Goal: Information Seeking & Learning: Learn about a topic

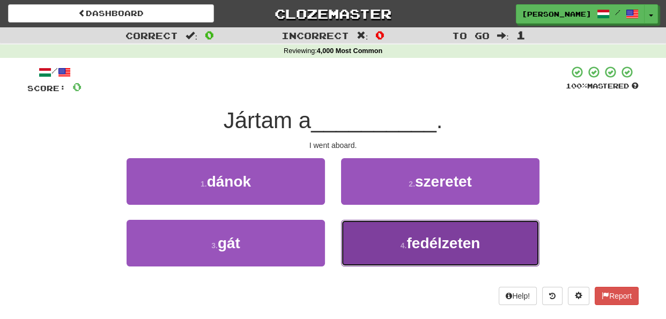
click at [384, 244] on button "4 . fedélzeten" at bounding box center [440, 243] width 198 height 47
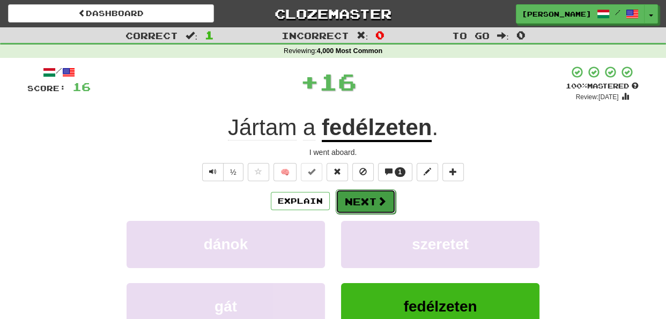
click at [365, 196] on button "Next" at bounding box center [366, 201] width 60 height 25
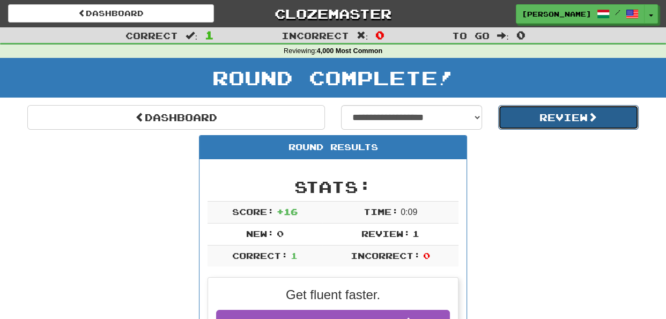
click at [535, 117] on button "Review" at bounding box center [568, 117] width 141 height 25
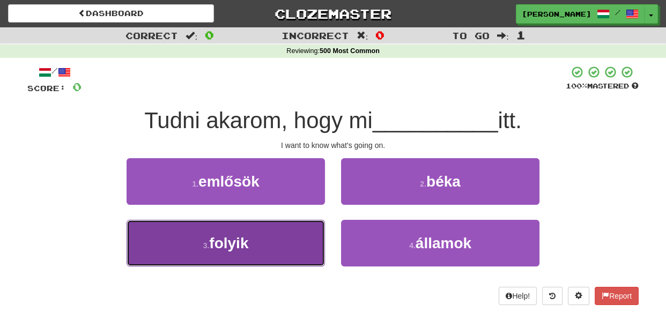
click at [314, 238] on button "3 . folyik" at bounding box center [225, 243] width 198 height 47
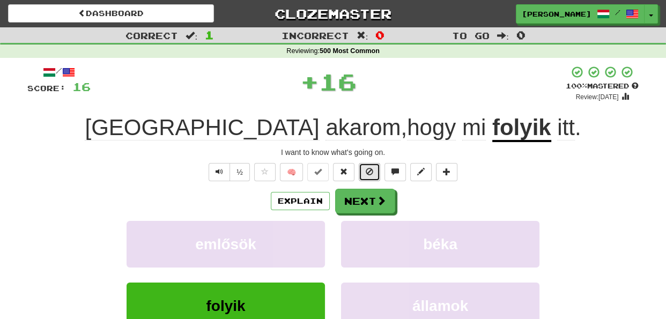
click at [369, 177] on button at bounding box center [369, 172] width 21 height 18
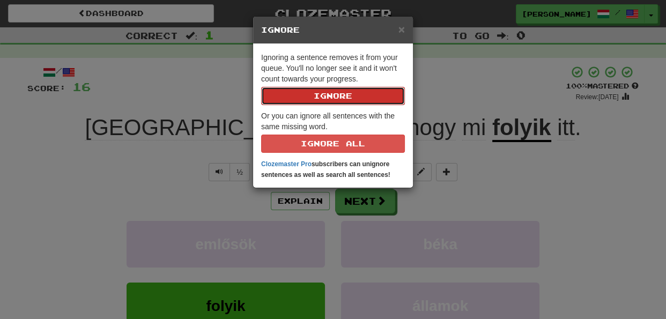
click at [343, 95] on button "Ignore" at bounding box center [333, 96] width 144 height 18
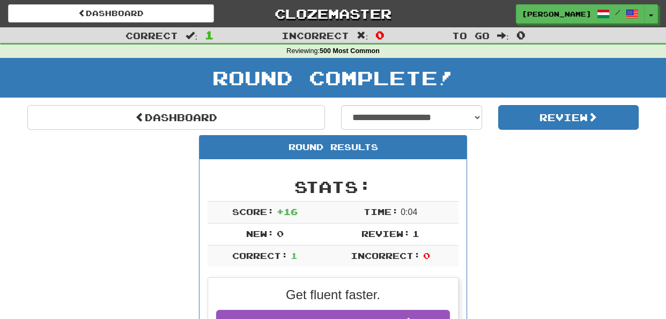
click at [420, 145] on div "Round Results" at bounding box center [332, 148] width 267 height 24
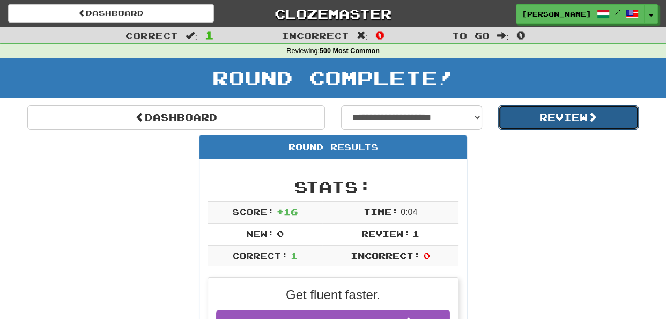
click at [558, 109] on button "Review" at bounding box center [568, 117] width 141 height 25
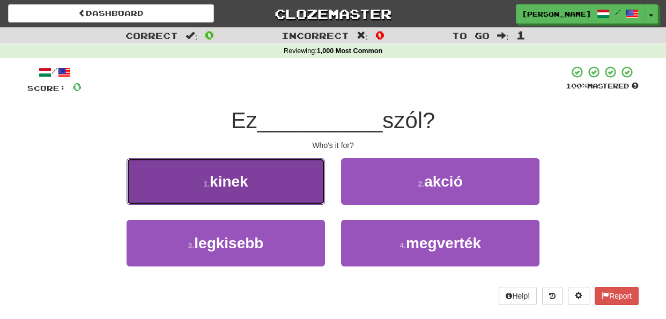
click at [304, 190] on button "1 . kinek" at bounding box center [225, 181] width 198 height 47
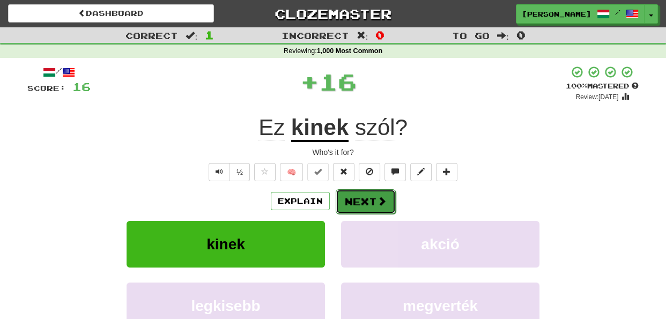
click at [356, 198] on button "Next" at bounding box center [366, 201] width 60 height 25
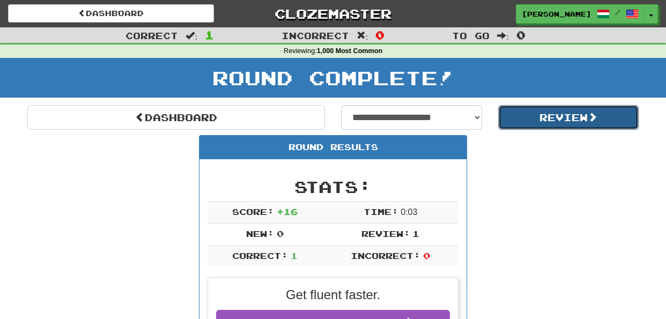
click at [549, 118] on button "Review" at bounding box center [568, 117] width 141 height 25
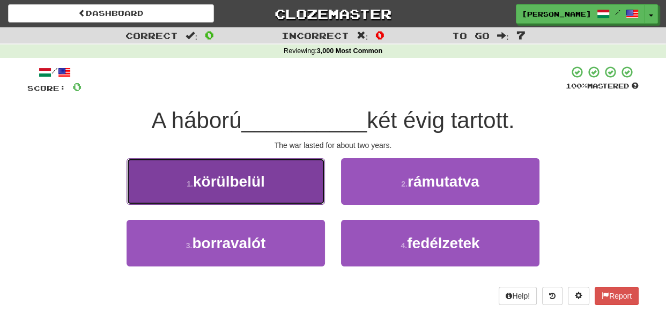
click at [302, 195] on button "1 . körülbelül" at bounding box center [225, 181] width 198 height 47
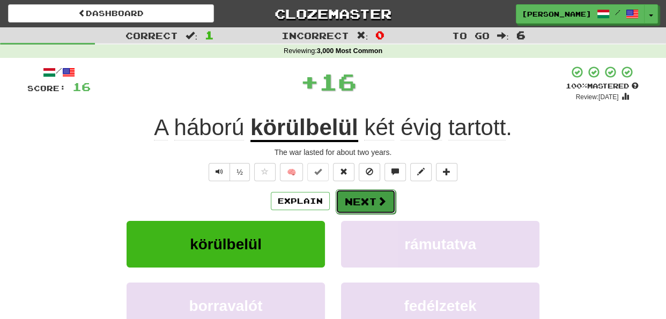
click at [355, 198] on button "Next" at bounding box center [366, 201] width 60 height 25
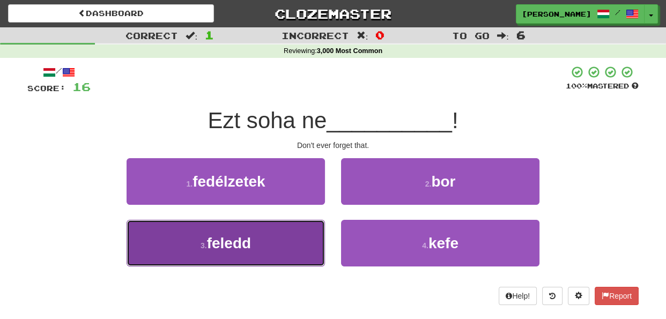
click at [308, 243] on button "3 . feledd" at bounding box center [225, 243] width 198 height 47
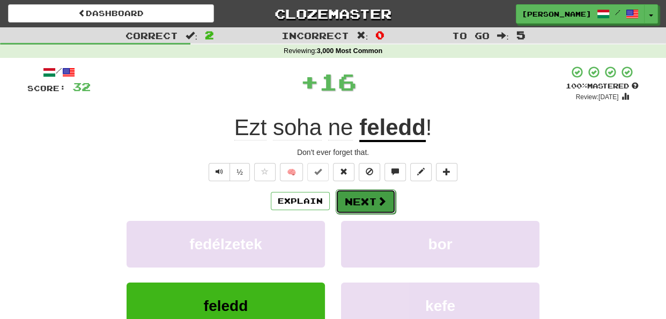
click at [350, 199] on button "Next" at bounding box center [366, 201] width 60 height 25
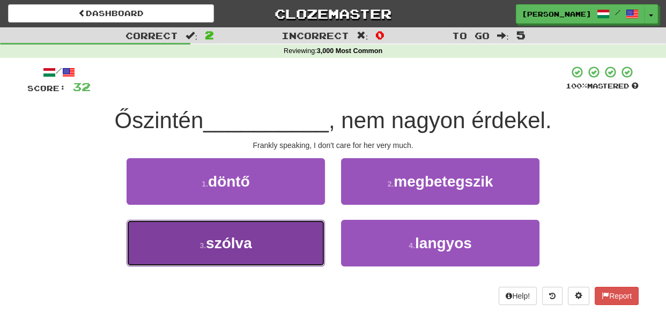
click at [311, 249] on button "3 . szólva" at bounding box center [225, 243] width 198 height 47
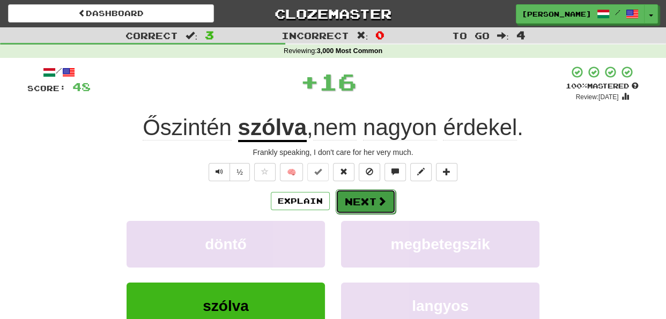
click at [356, 198] on button "Next" at bounding box center [366, 201] width 60 height 25
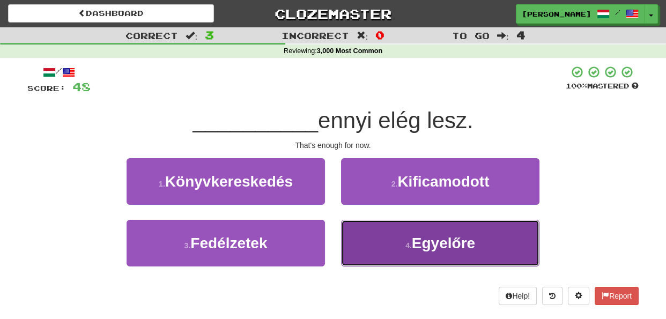
click at [363, 252] on button "4 . Egyelőre" at bounding box center [440, 243] width 198 height 47
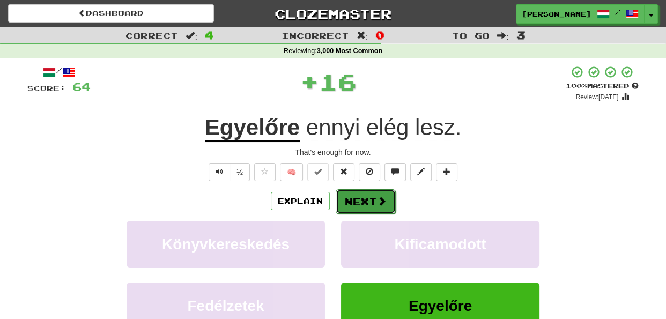
click at [361, 200] on button "Next" at bounding box center [366, 201] width 60 height 25
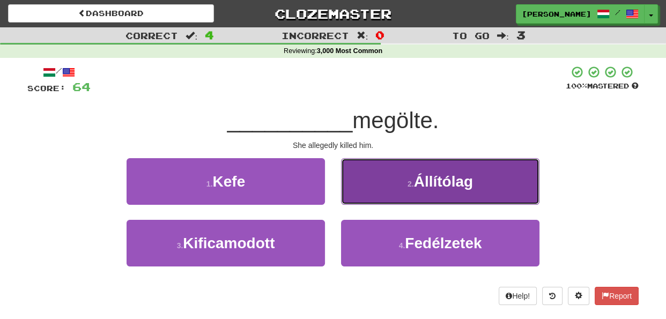
click at [379, 188] on button "2 . Állítólag" at bounding box center [440, 181] width 198 height 47
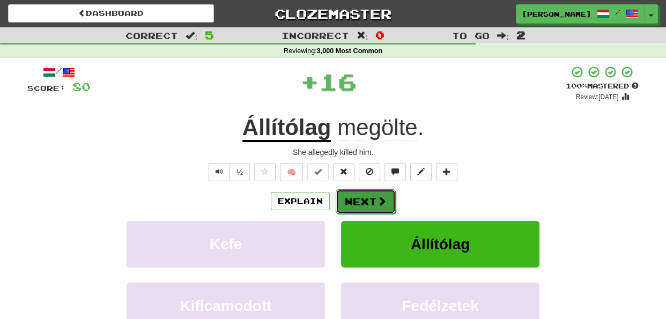
click at [368, 199] on button "Next" at bounding box center [366, 201] width 60 height 25
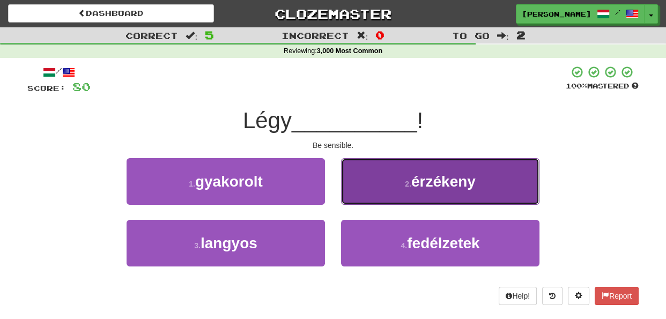
click at [386, 185] on button "2 . érzékeny" at bounding box center [440, 181] width 198 height 47
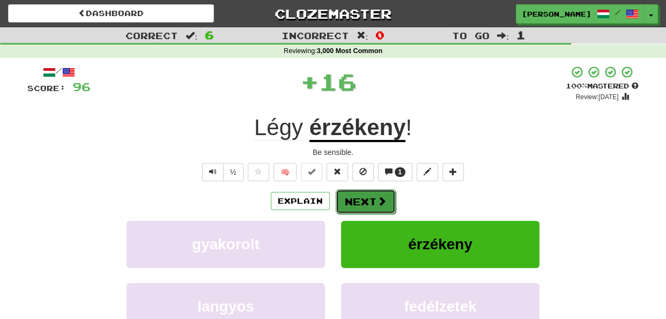
click at [357, 205] on button "Next" at bounding box center [366, 201] width 60 height 25
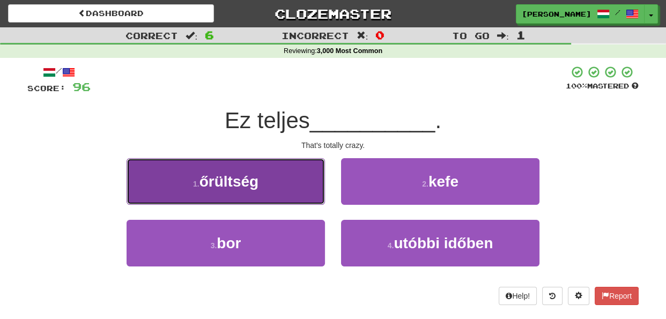
click at [303, 192] on button "1 . őrültség" at bounding box center [225, 181] width 198 height 47
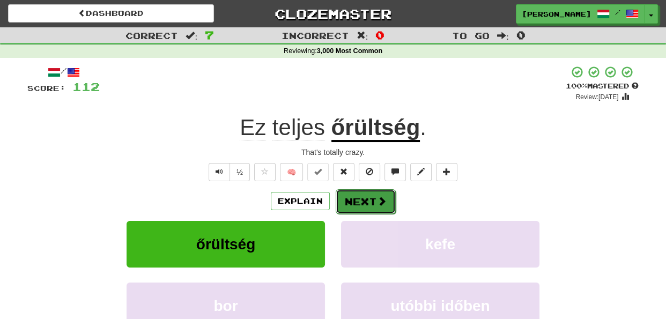
click at [356, 198] on button "Next" at bounding box center [366, 201] width 60 height 25
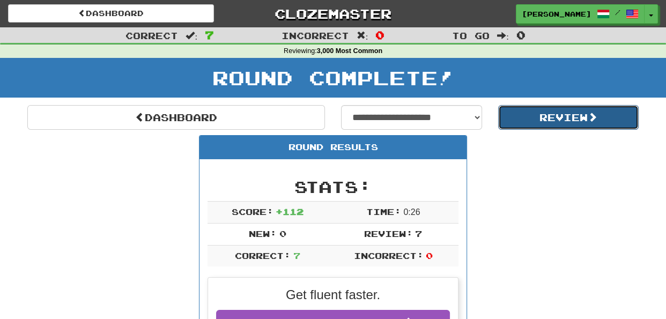
click at [530, 114] on button "Review" at bounding box center [568, 117] width 141 height 25
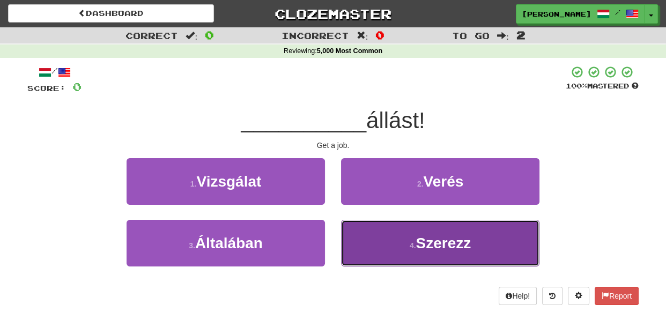
click at [357, 243] on button "4 . Szerezz" at bounding box center [440, 243] width 198 height 47
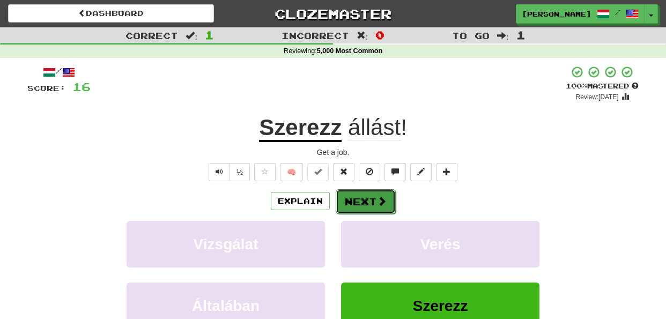
click at [363, 197] on button "Next" at bounding box center [366, 201] width 60 height 25
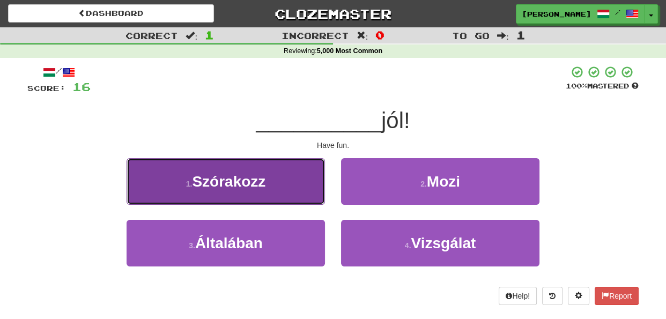
click at [301, 189] on button "1 . Szórakozz" at bounding box center [225, 181] width 198 height 47
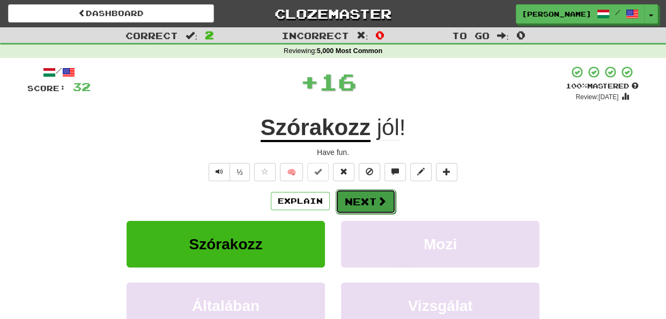
click at [372, 200] on button "Next" at bounding box center [366, 201] width 60 height 25
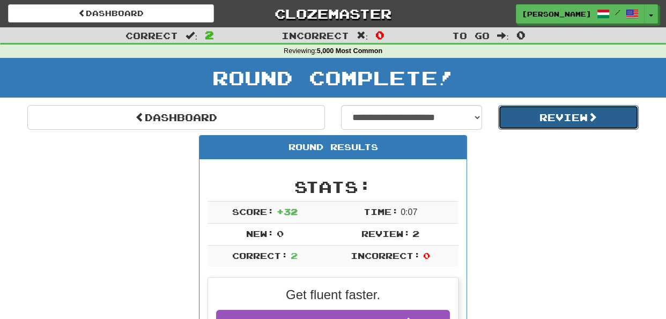
click at [542, 115] on button "Review" at bounding box center [568, 117] width 141 height 25
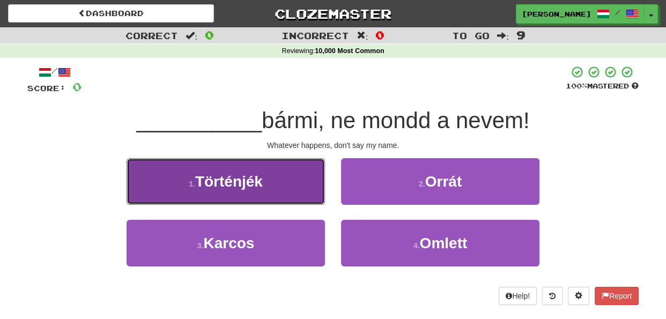
click at [305, 187] on button "1 . Történjék" at bounding box center [225, 181] width 198 height 47
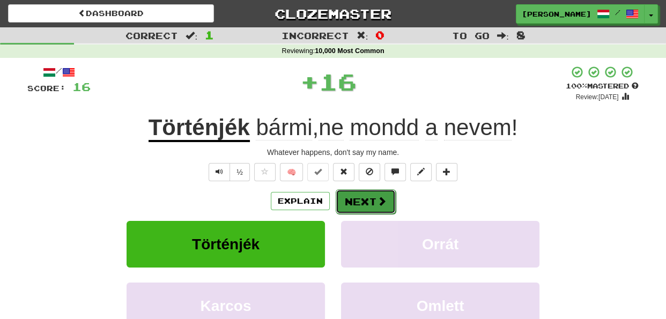
click at [354, 196] on button "Next" at bounding box center [366, 201] width 60 height 25
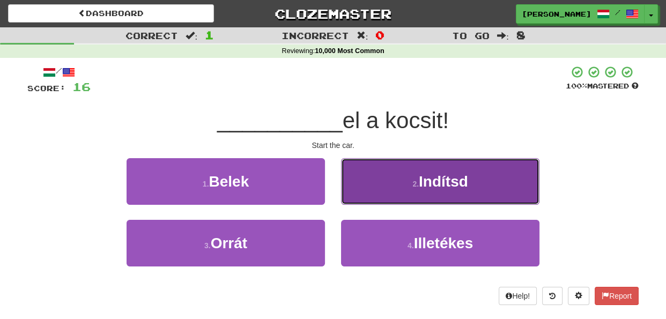
click at [360, 193] on button "2 . Indítsd" at bounding box center [440, 181] width 198 height 47
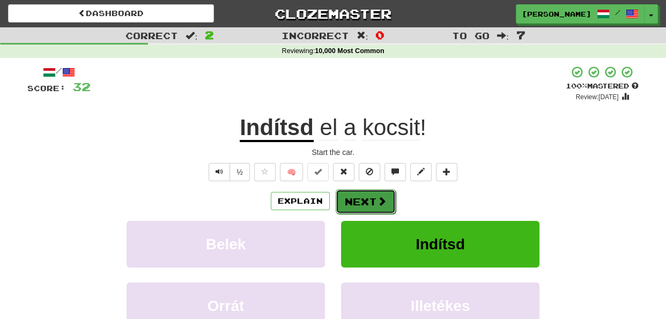
click at [361, 199] on button "Next" at bounding box center [366, 201] width 60 height 25
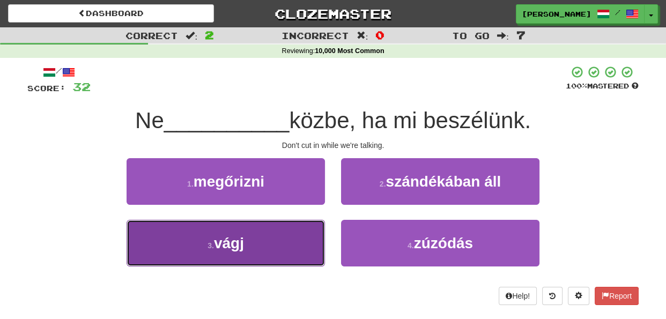
click at [306, 246] on button "3 . vágj" at bounding box center [225, 243] width 198 height 47
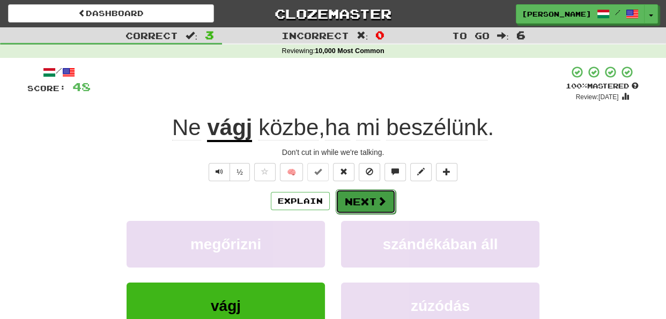
click at [364, 197] on button "Next" at bounding box center [366, 201] width 60 height 25
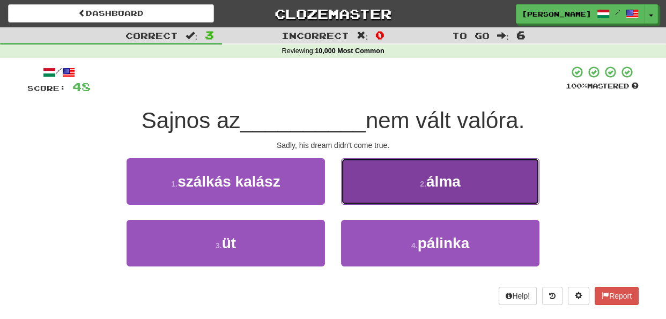
click at [385, 194] on button "2 . álma" at bounding box center [440, 181] width 198 height 47
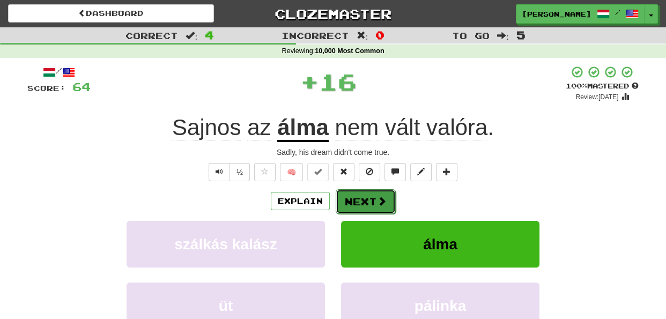
click at [368, 202] on button "Next" at bounding box center [366, 201] width 60 height 25
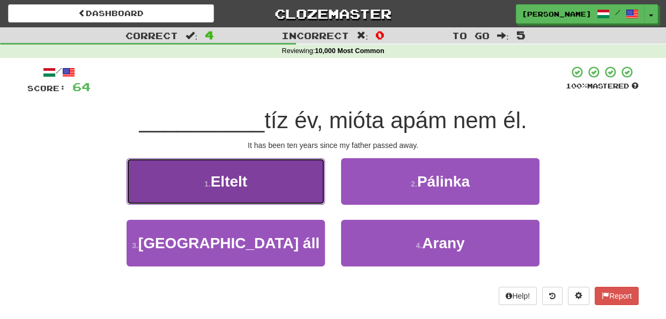
click at [314, 185] on button "1 . Eltelt" at bounding box center [225, 181] width 198 height 47
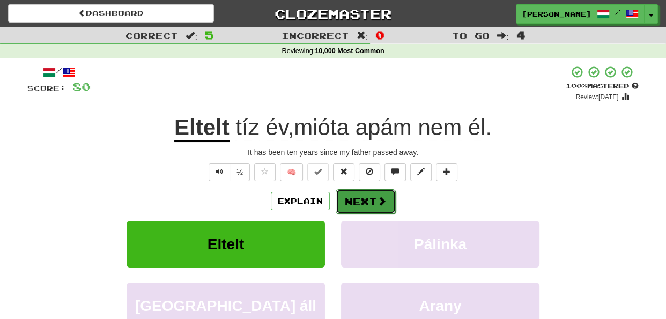
click at [355, 197] on button "Next" at bounding box center [366, 201] width 60 height 25
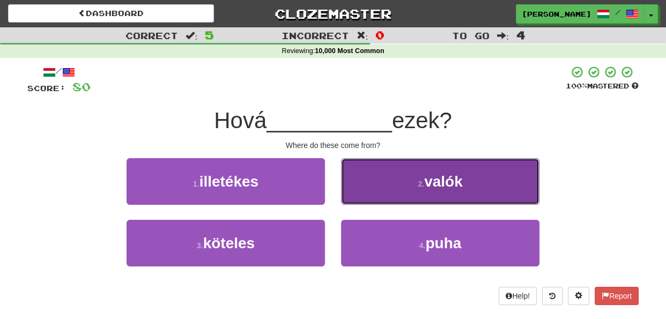
click at [359, 195] on button "2 . valók" at bounding box center [440, 181] width 198 height 47
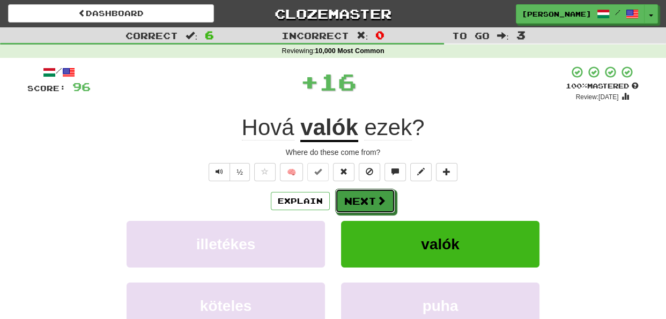
click at [359, 195] on button "Next" at bounding box center [365, 201] width 60 height 25
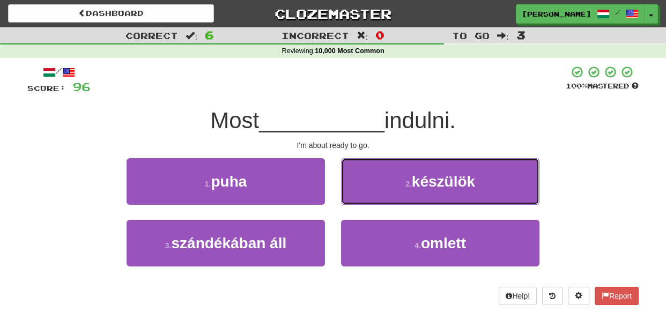
click at [359, 195] on button "2 . készülök" at bounding box center [440, 181] width 198 height 47
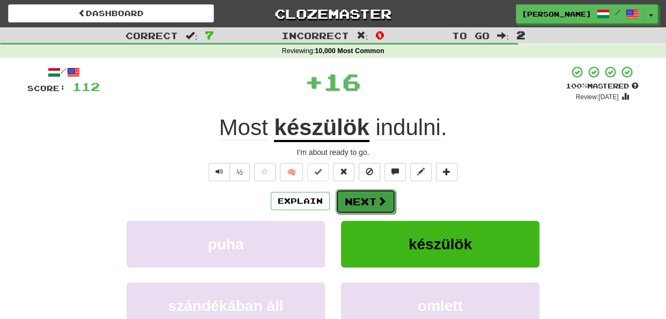
click at [351, 203] on button "Next" at bounding box center [366, 201] width 60 height 25
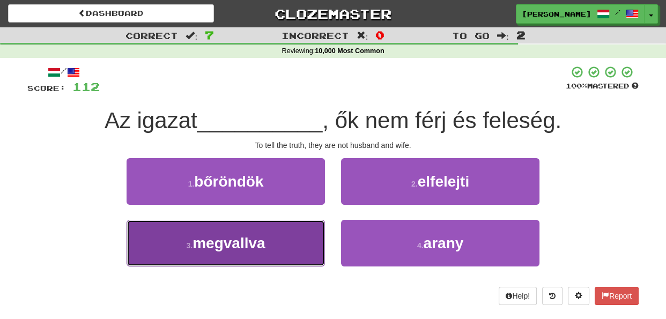
click at [313, 246] on button "3 . megvallva" at bounding box center [225, 243] width 198 height 47
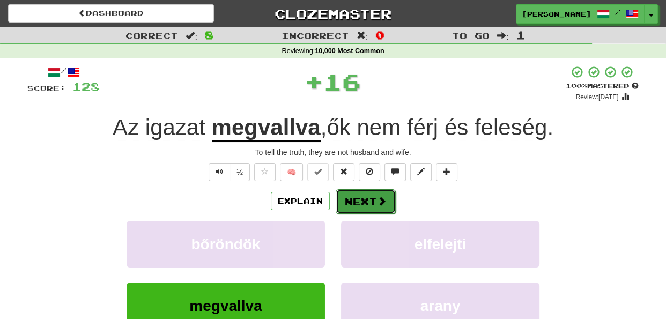
click at [359, 200] on button "Next" at bounding box center [366, 201] width 60 height 25
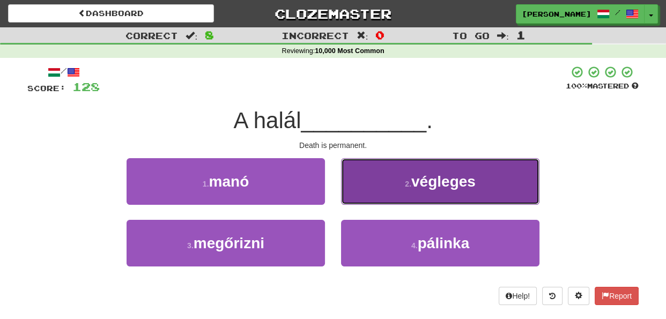
click at [382, 185] on button "2 . végleges" at bounding box center [440, 181] width 198 height 47
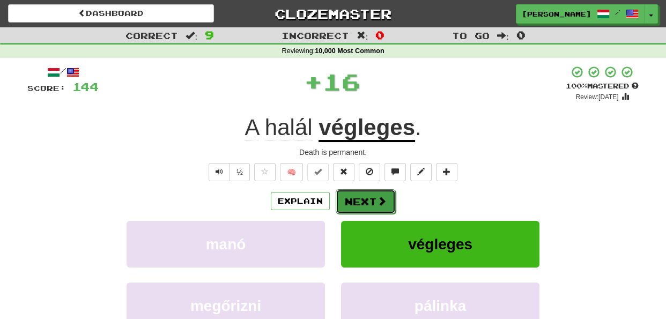
click at [366, 201] on button "Next" at bounding box center [366, 201] width 60 height 25
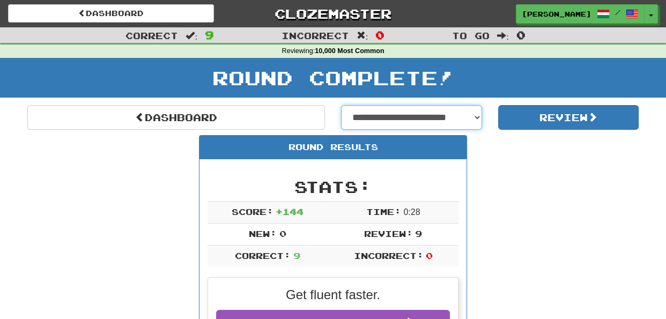
click at [474, 113] on select "**********" at bounding box center [411, 117] width 141 height 25
select select "**********"
click at [341, 105] on select "**********" at bounding box center [411, 117] width 141 height 25
select select "**********"
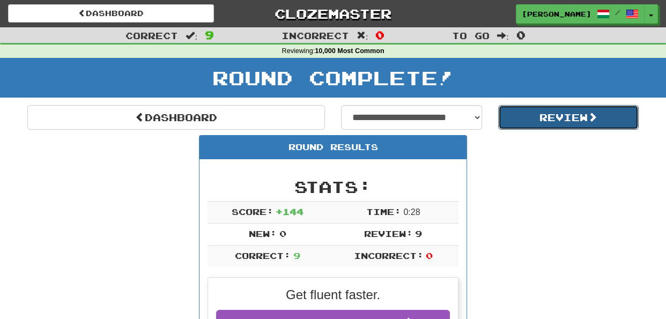
click at [538, 120] on button "Review" at bounding box center [568, 117] width 141 height 25
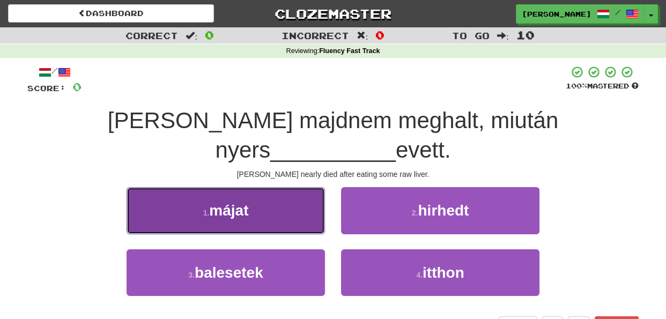
click at [303, 191] on button "1 . májat" at bounding box center [225, 210] width 198 height 47
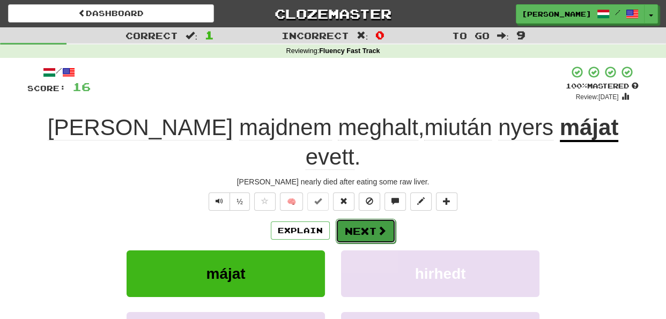
click at [361, 219] on button "Next" at bounding box center [366, 231] width 60 height 25
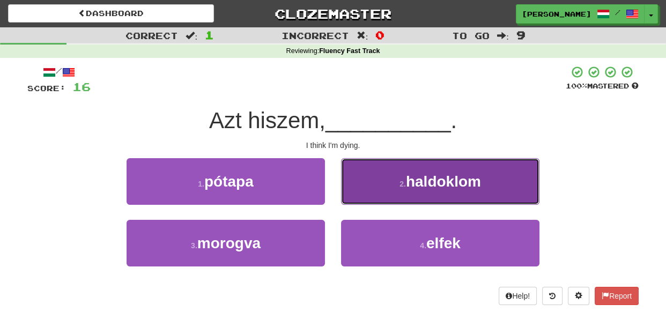
click at [368, 182] on button "2 . haldoklom" at bounding box center [440, 181] width 198 height 47
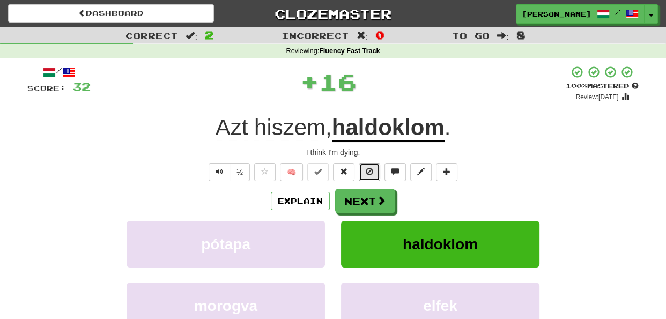
click at [375, 178] on button at bounding box center [369, 172] width 21 height 18
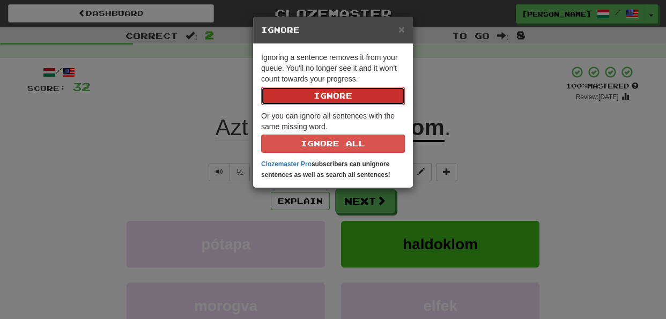
click at [346, 100] on button "Ignore" at bounding box center [333, 96] width 144 height 18
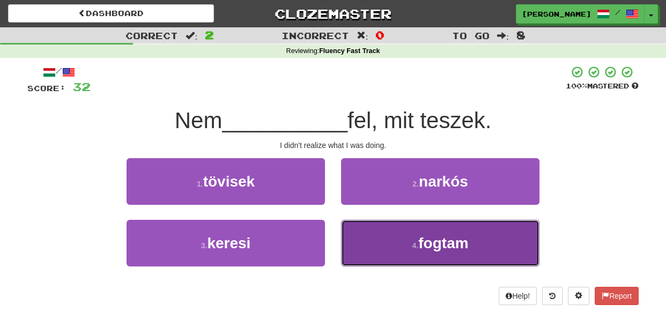
click at [361, 237] on button "4 . fogtam" at bounding box center [440, 243] width 198 height 47
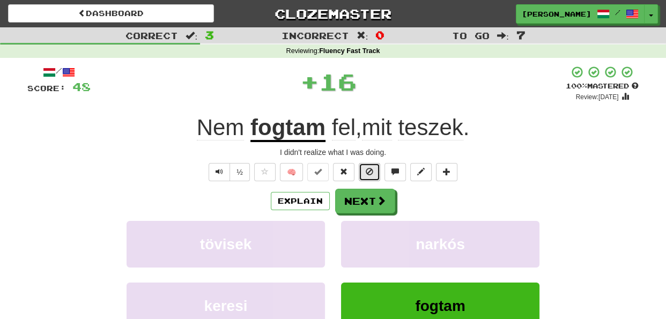
click at [366, 172] on span at bounding box center [370, 172] width 8 height 8
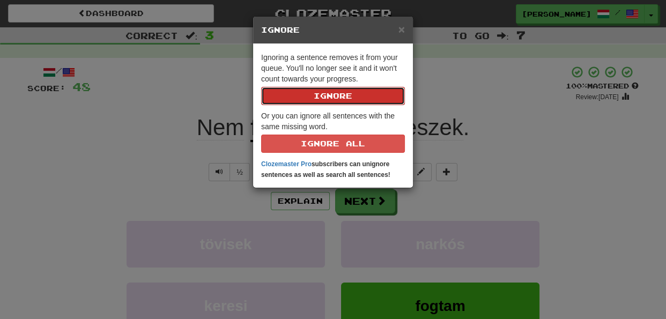
click at [350, 96] on button "Ignore" at bounding box center [333, 96] width 144 height 18
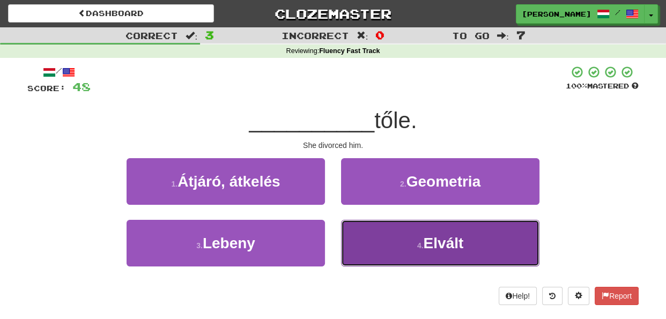
click at [360, 237] on button "4 . Elvált" at bounding box center [440, 243] width 198 height 47
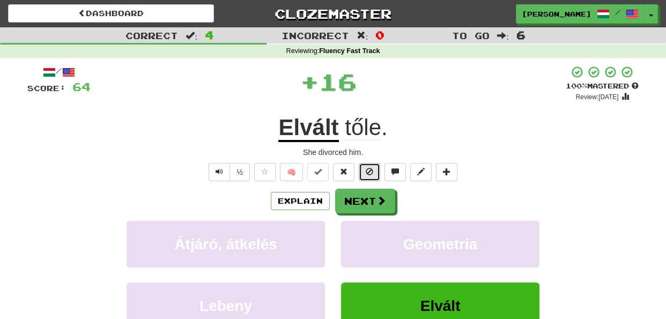
click at [361, 173] on button at bounding box center [369, 172] width 21 height 18
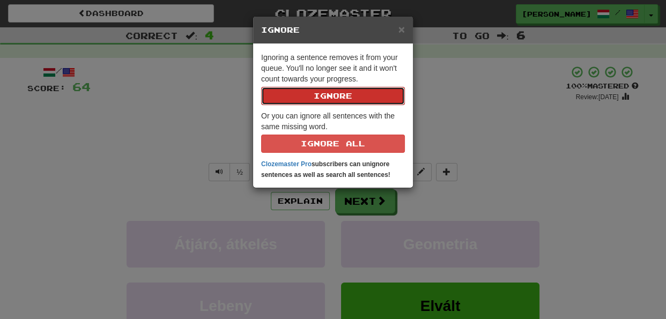
click at [360, 94] on button "Ignore" at bounding box center [333, 96] width 144 height 18
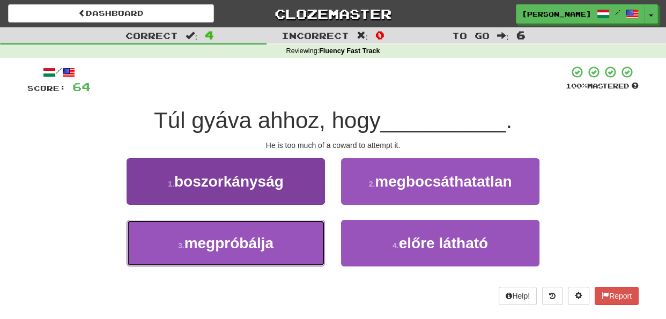
click at [309, 247] on button "3 . megpróbálja" at bounding box center [225, 243] width 198 height 47
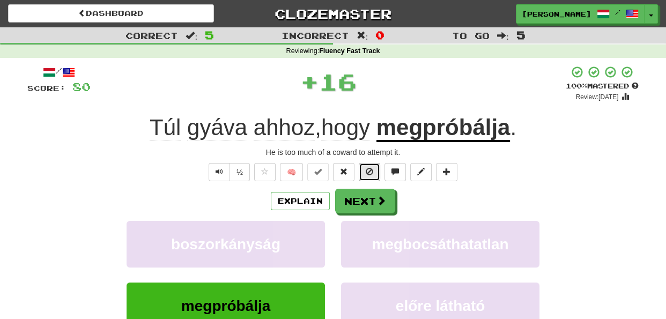
click at [369, 174] on span at bounding box center [370, 172] width 8 height 8
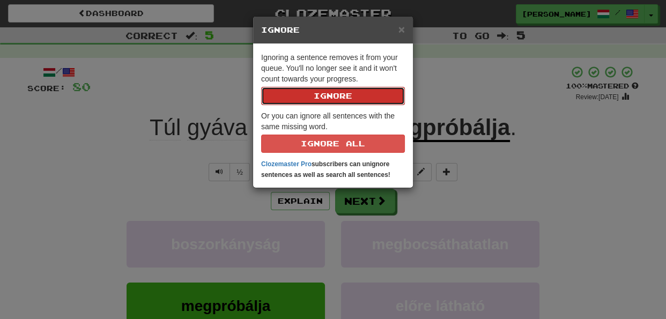
click at [345, 101] on button "Ignore" at bounding box center [333, 96] width 144 height 18
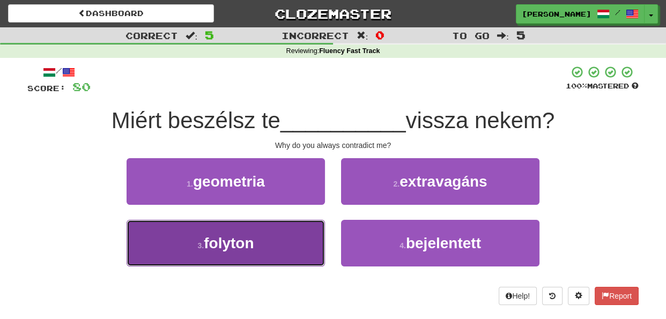
click at [312, 243] on button "3 . folyton" at bounding box center [225, 243] width 198 height 47
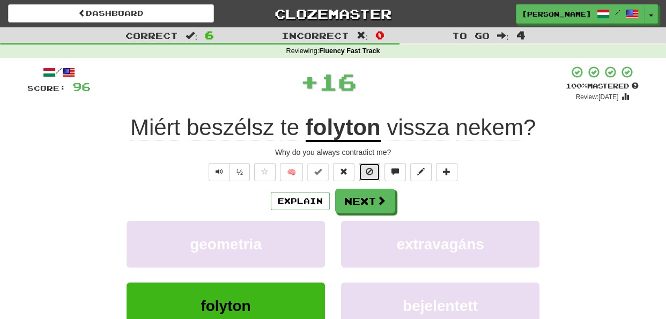
click at [368, 175] on span at bounding box center [370, 172] width 8 height 8
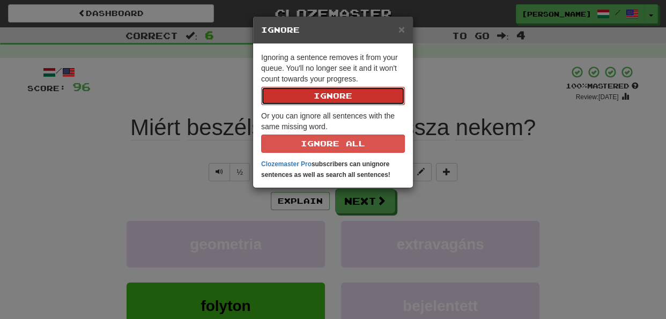
click at [350, 98] on button "Ignore" at bounding box center [333, 96] width 144 height 18
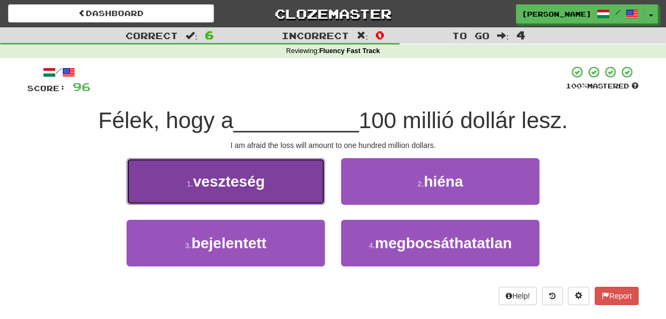
click at [301, 185] on button "1 . veszteség" at bounding box center [225, 181] width 198 height 47
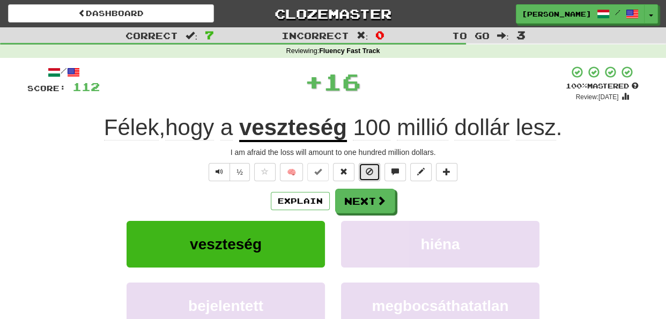
click at [368, 171] on span at bounding box center [370, 172] width 8 height 8
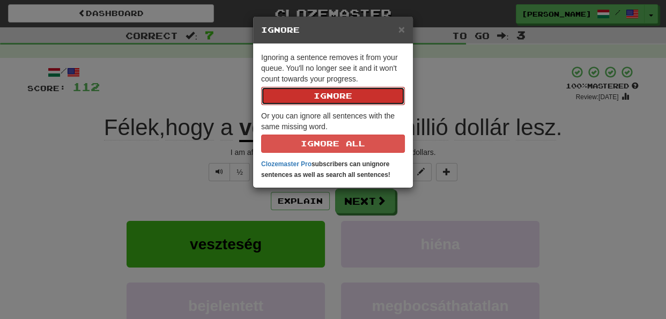
click at [356, 96] on button "Ignore" at bounding box center [333, 96] width 144 height 18
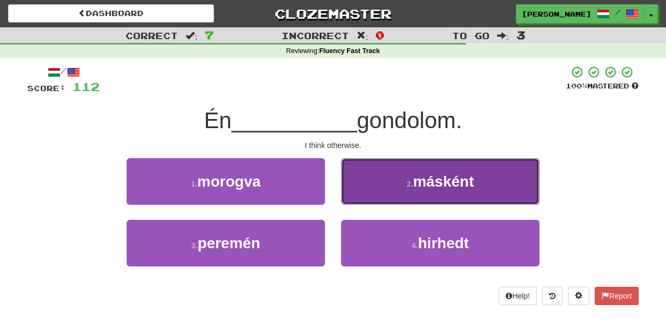
click at [368, 189] on button "2 . másként" at bounding box center [440, 181] width 198 height 47
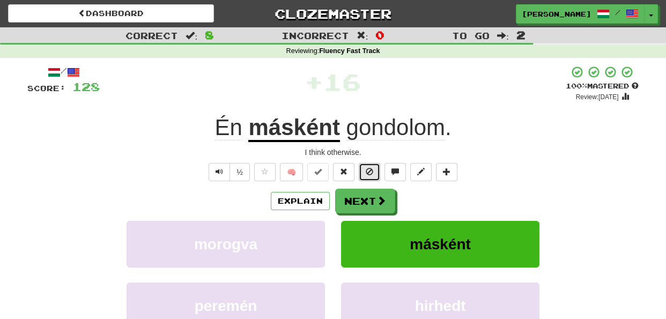
click at [364, 166] on button at bounding box center [369, 172] width 21 height 18
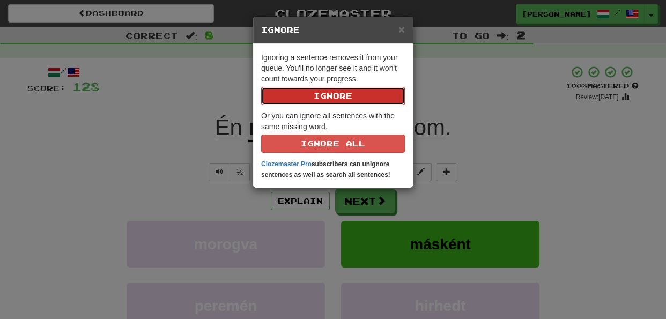
click at [356, 95] on button "Ignore" at bounding box center [333, 96] width 144 height 18
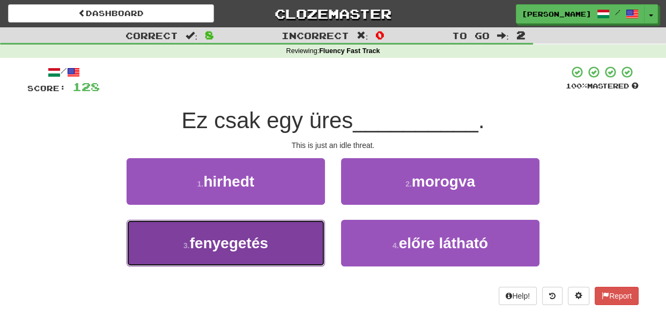
click at [296, 249] on button "3 . fenyegetés" at bounding box center [225, 243] width 198 height 47
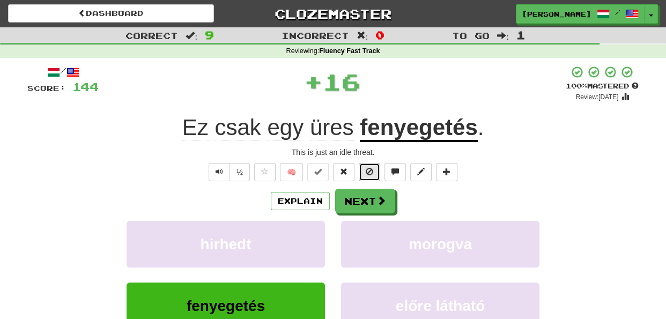
click at [371, 170] on span at bounding box center [370, 172] width 8 height 8
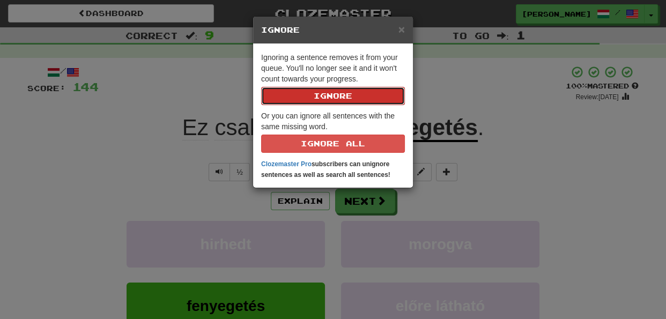
click at [352, 101] on button "Ignore" at bounding box center [333, 96] width 144 height 18
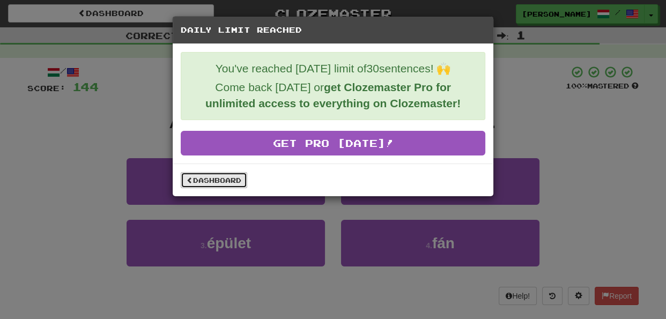
click at [208, 178] on link "Dashboard" at bounding box center [214, 180] width 66 height 16
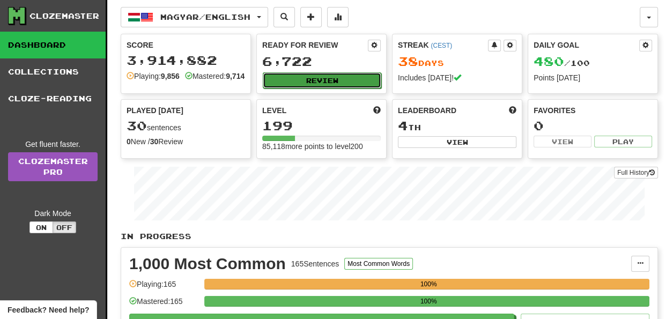
click at [345, 83] on button "Review" at bounding box center [322, 80] width 118 height 16
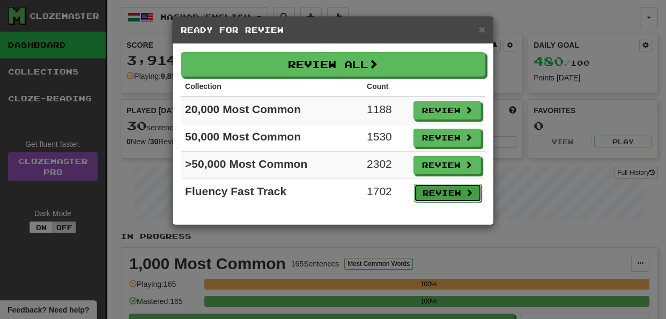
click at [435, 192] on button "Review" at bounding box center [448, 193] width 68 height 18
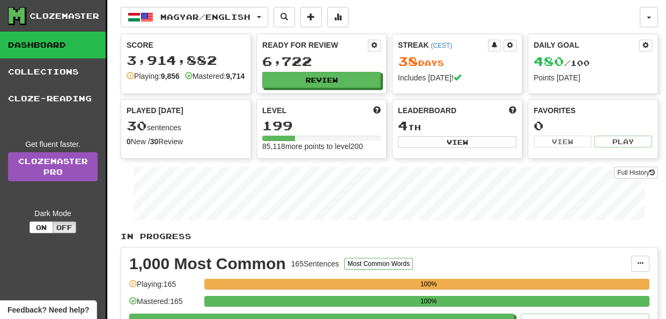
select select "**"
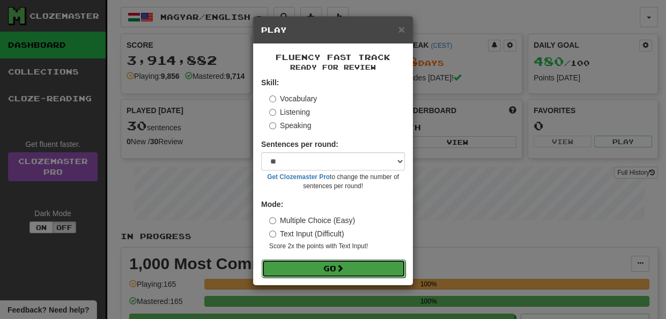
click at [344, 264] on span at bounding box center [340, 268] width 8 height 8
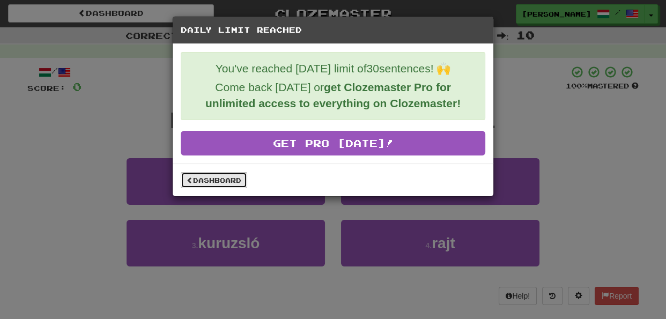
click at [207, 178] on link "Dashboard" at bounding box center [214, 180] width 66 height 16
